Goal: Communication & Community: Answer question/provide support

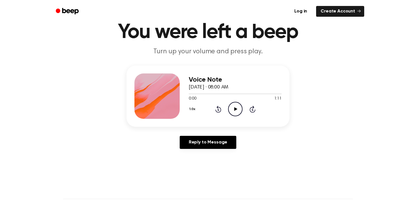
scroll to position [38, 0]
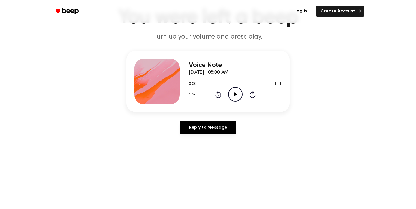
click at [236, 97] on icon "Play Audio" at bounding box center [235, 94] width 14 height 14
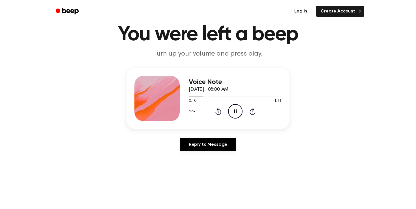
scroll to position [15, 0]
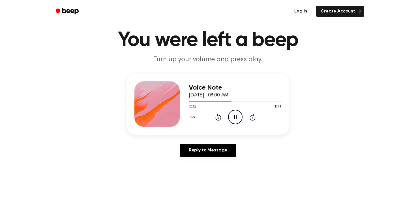
click at [191, 119] on button "1.0x" at bounding box center [193, 117] width 8 height 10
click at [203, 161] on div "1.2x" at bounding box center [200, 161] width 22 height 10
click at [133, 142] on div "Voice Note [DATE] · 08:00 AM 0:34 1:11 Your browser does not support the [objec…" at bounding box center [208, 117] width 402 height 88
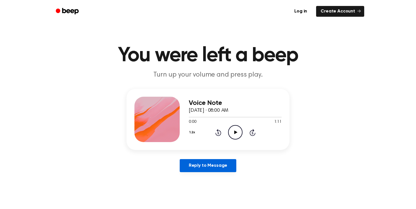
click at [196, 168] on link "Reply to Message" at bounding box center [208, 165] width 57 height 13
